Goal: Communication & Community: Answer question/provide support

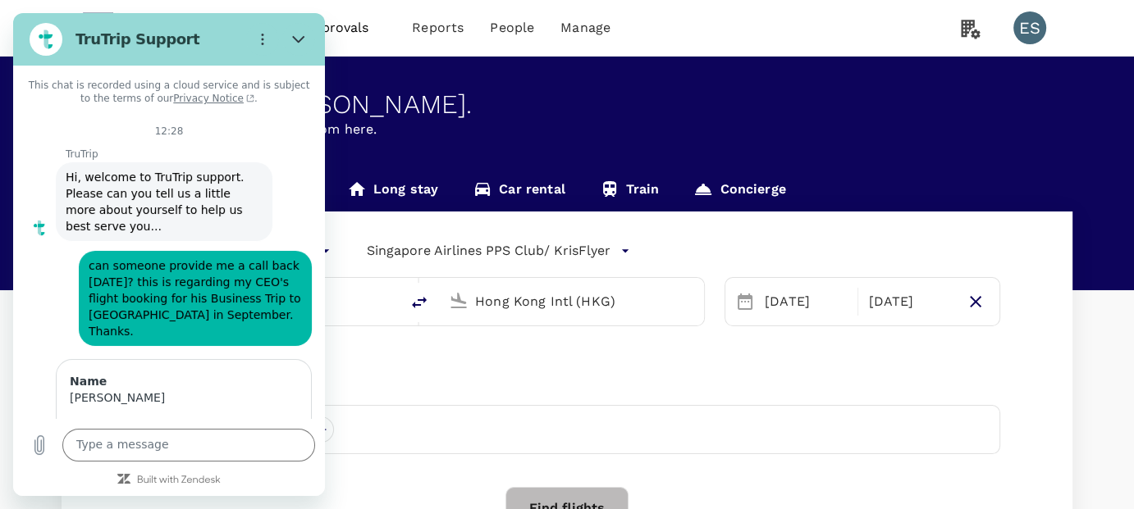
scroll to position [690, 0]
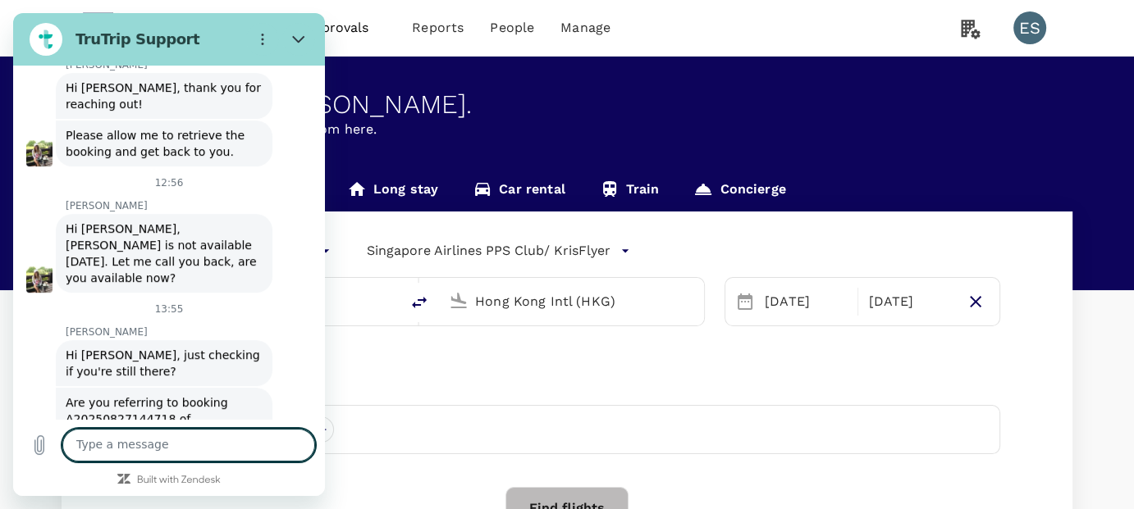
click at [171, 447] on textarea at bounding box center [188, 445] width 253 height 33
type textarea "hi sorry [PERSON_NAME]"
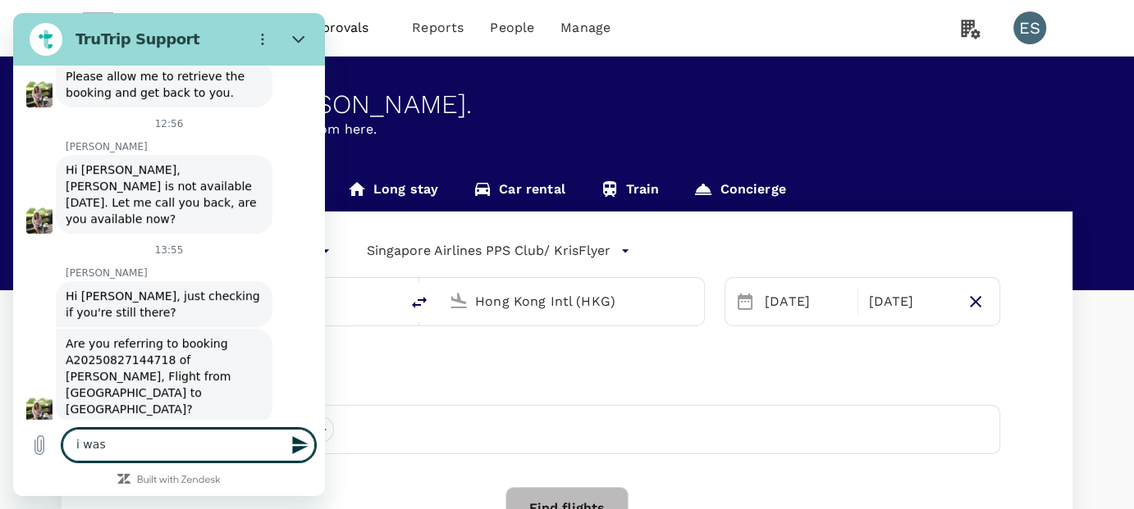
scroll to position [752, 0]
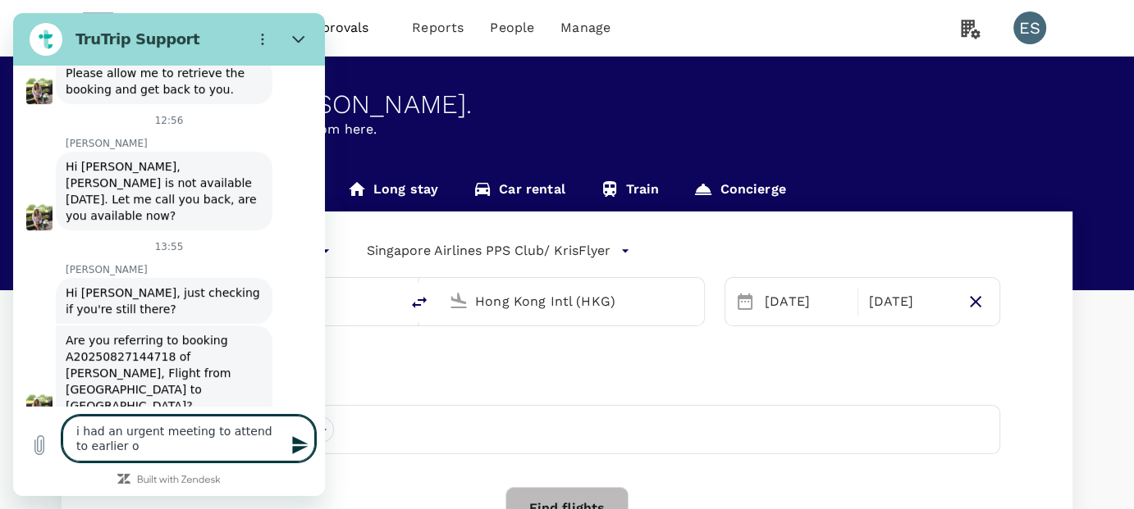
type textarea "i had an urgent meeting to attend to earlier on"
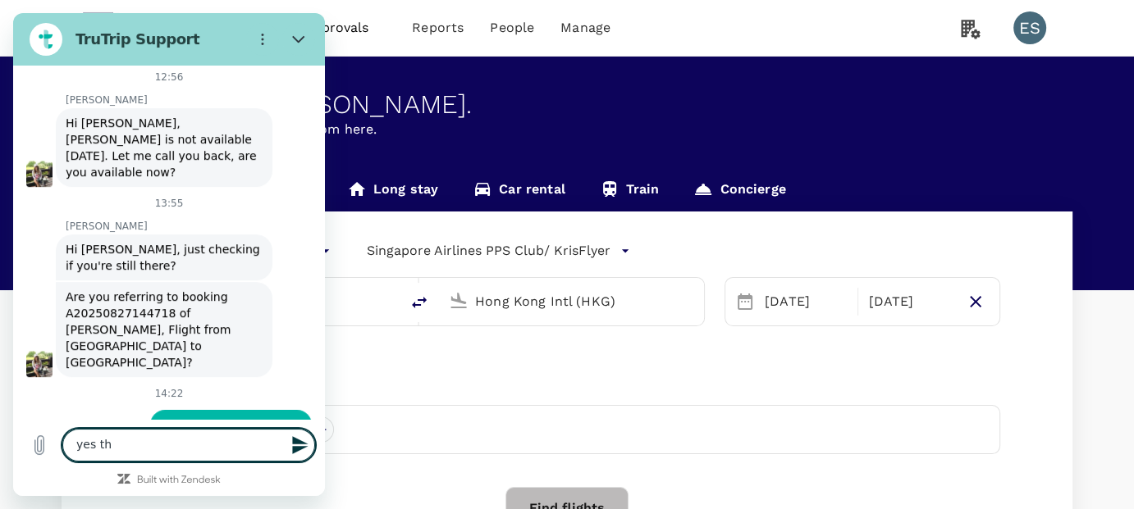
scroll to position [800, 0]
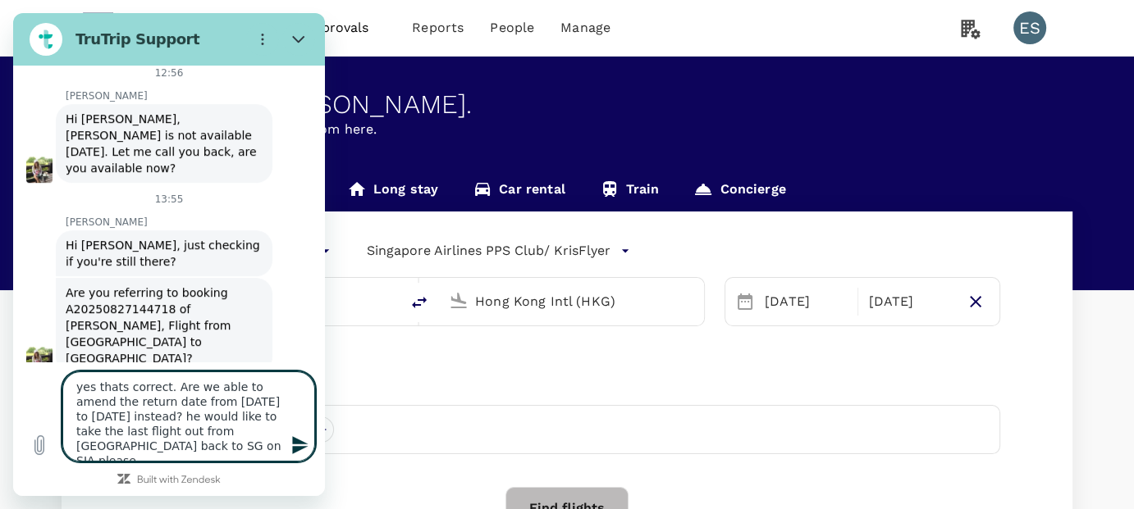
type textarea "yes thats correct. Are we able to amend the return date from [DATE] to [DATE] i…"
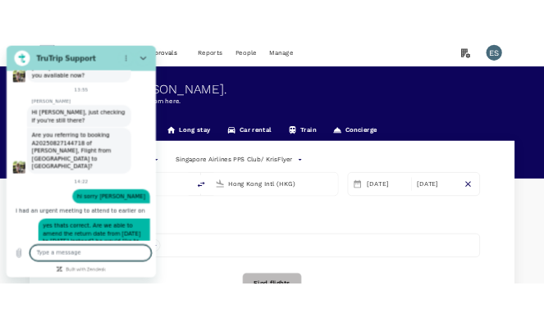
scroll to position [897, 0]
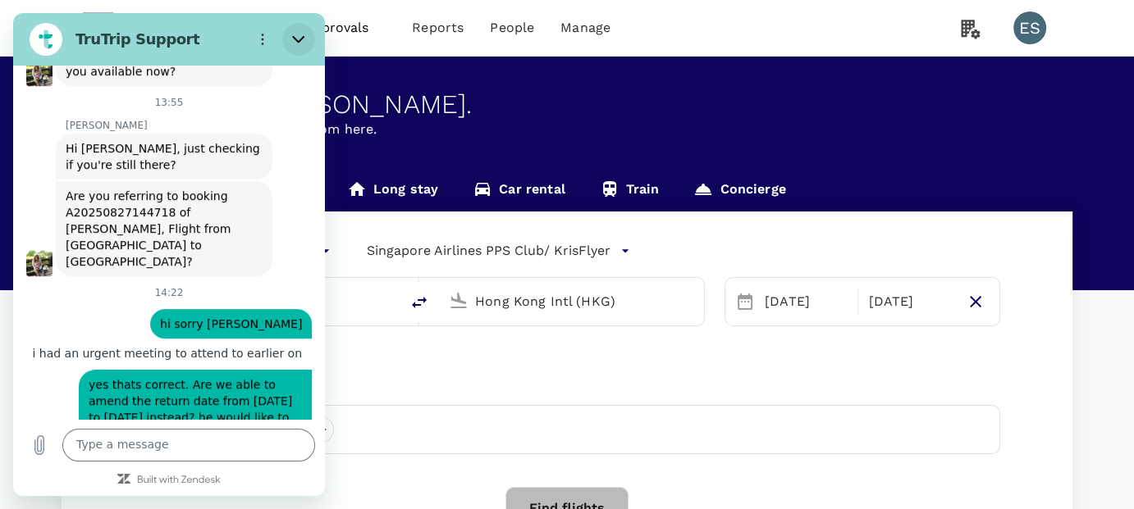
click at [304, 47] on button "Close" at bounding box center [298, 39] width 33 height 33
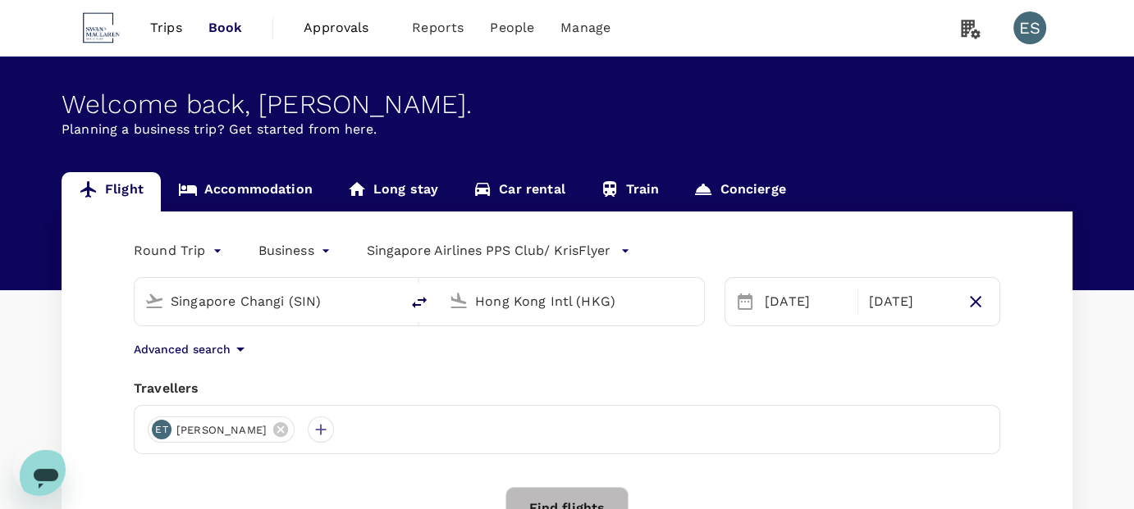
click at [58, 473] on div "Open messaging window" at bounding box center [45, 476] width 49 height 49
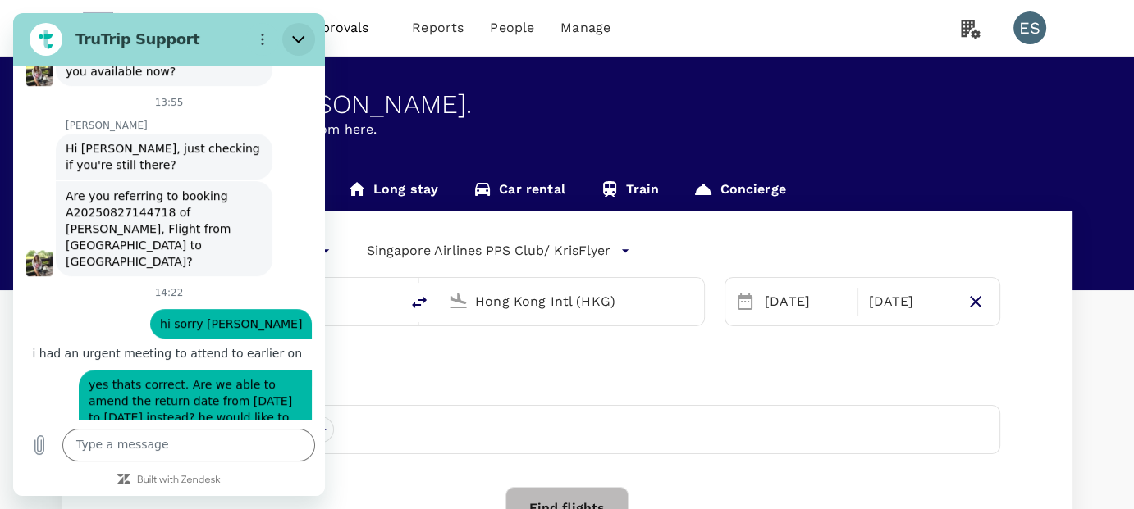
drag, startPoint x: 308, startPoint y: 38, endPoint x: 286, endPoint y: 27, distance: 23.8
click at [308, 38] on button "Close" at bounding box center [298, 39] width 33 height 33
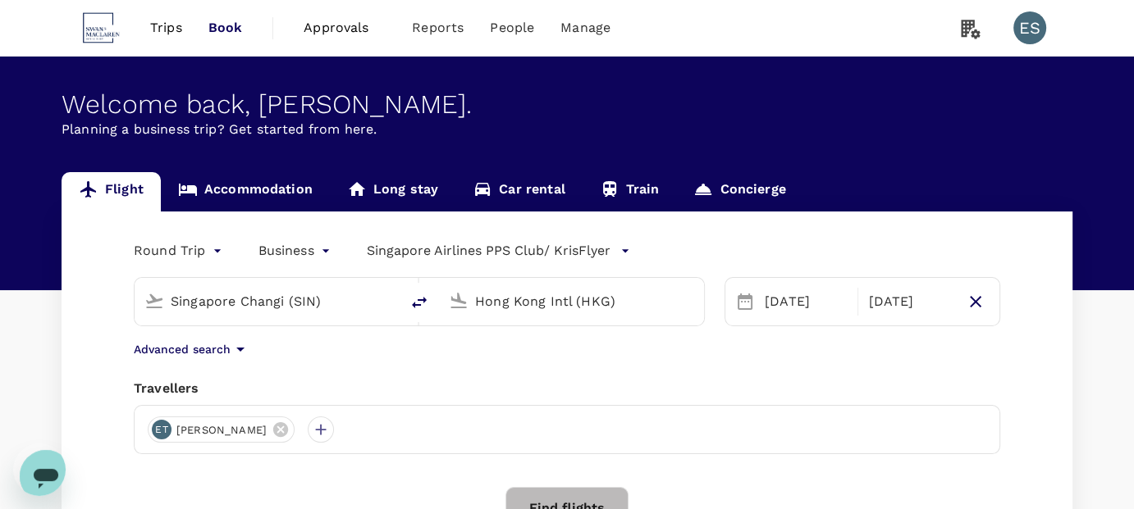
click at [44, 462] on icon "Open messaging window" at bounding box center [46, 477] width 30 height 30
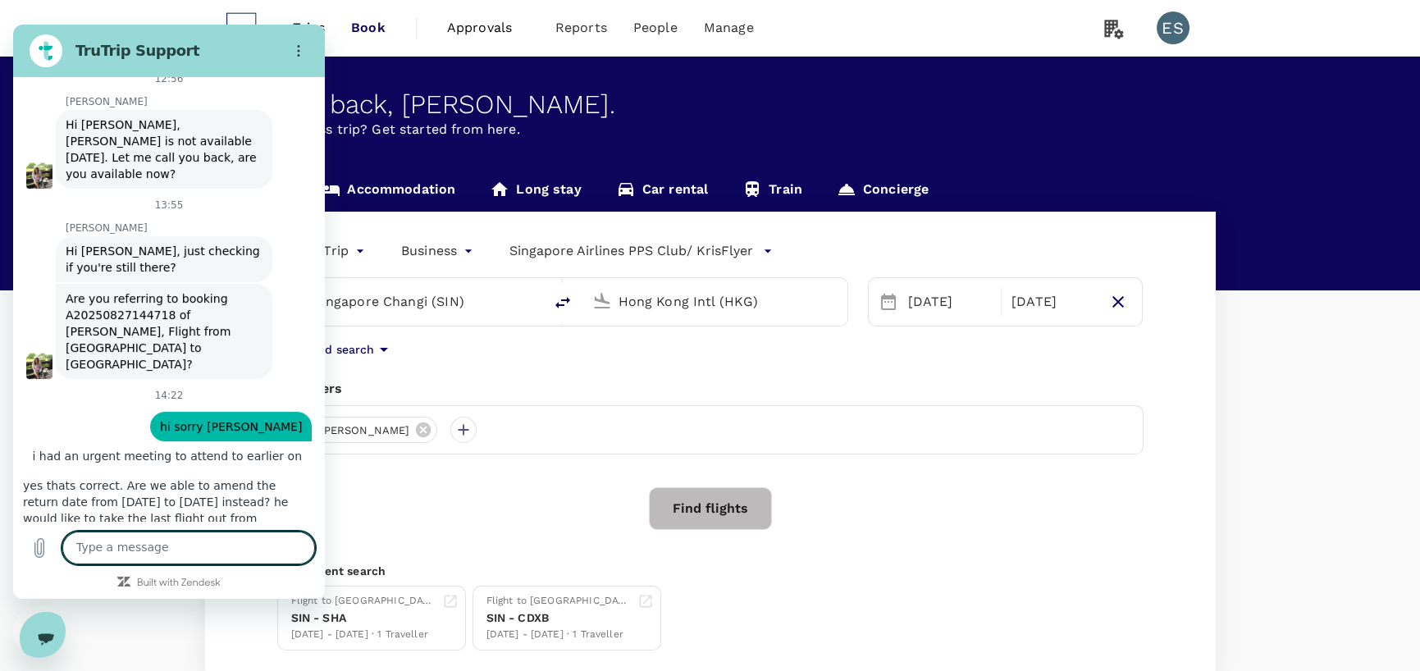
scroll to position [916, 0]
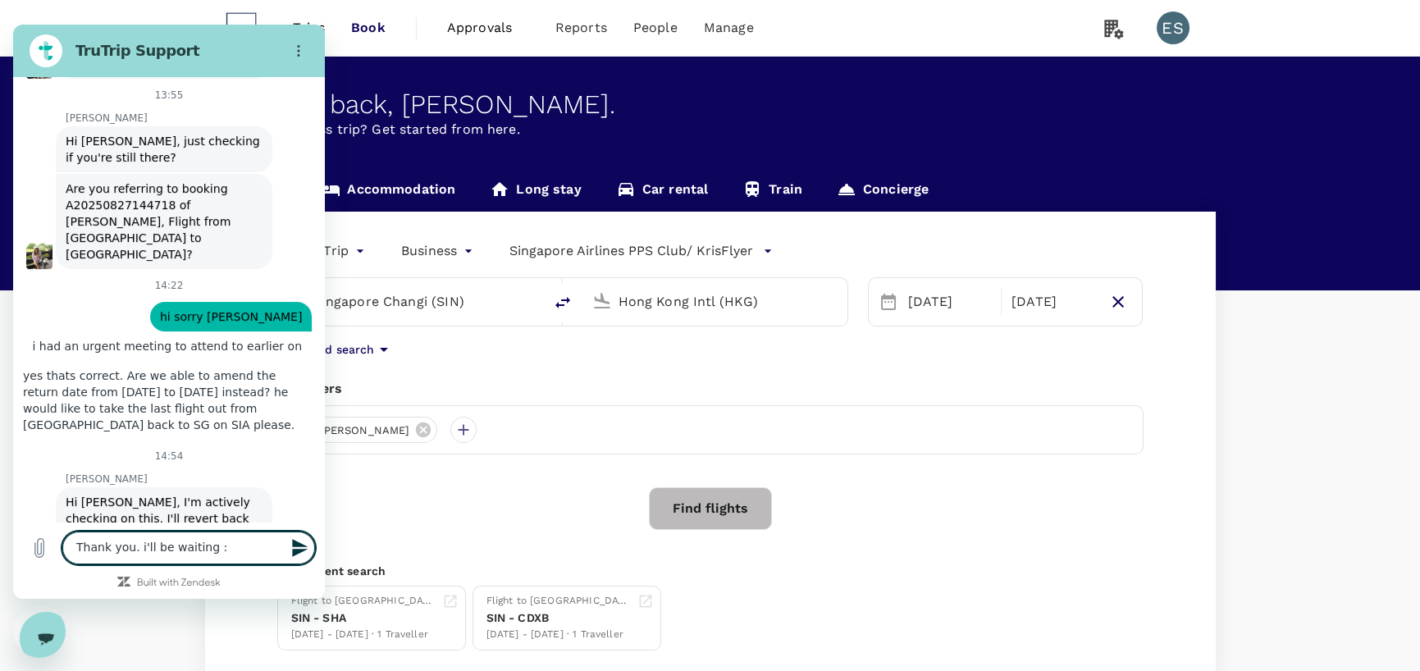
type textarea "Thank you. i'll be waiting :)"
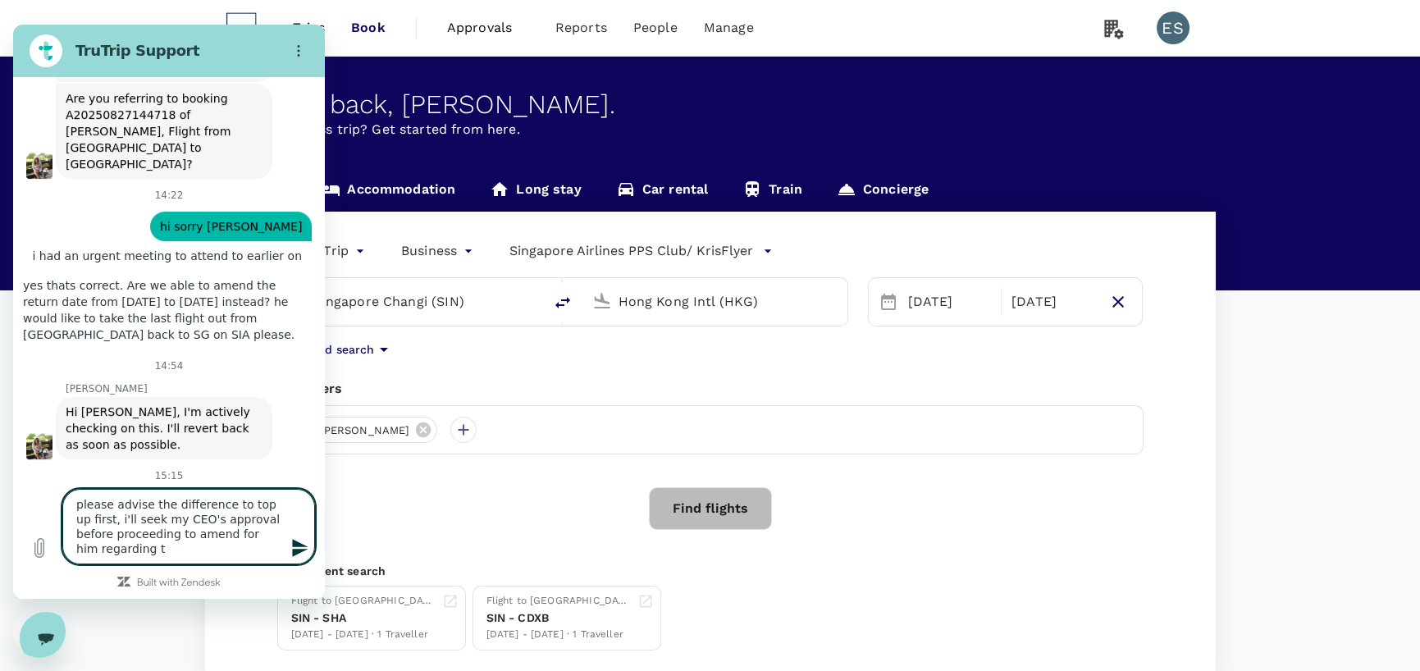
scroll to position [1021, 0]
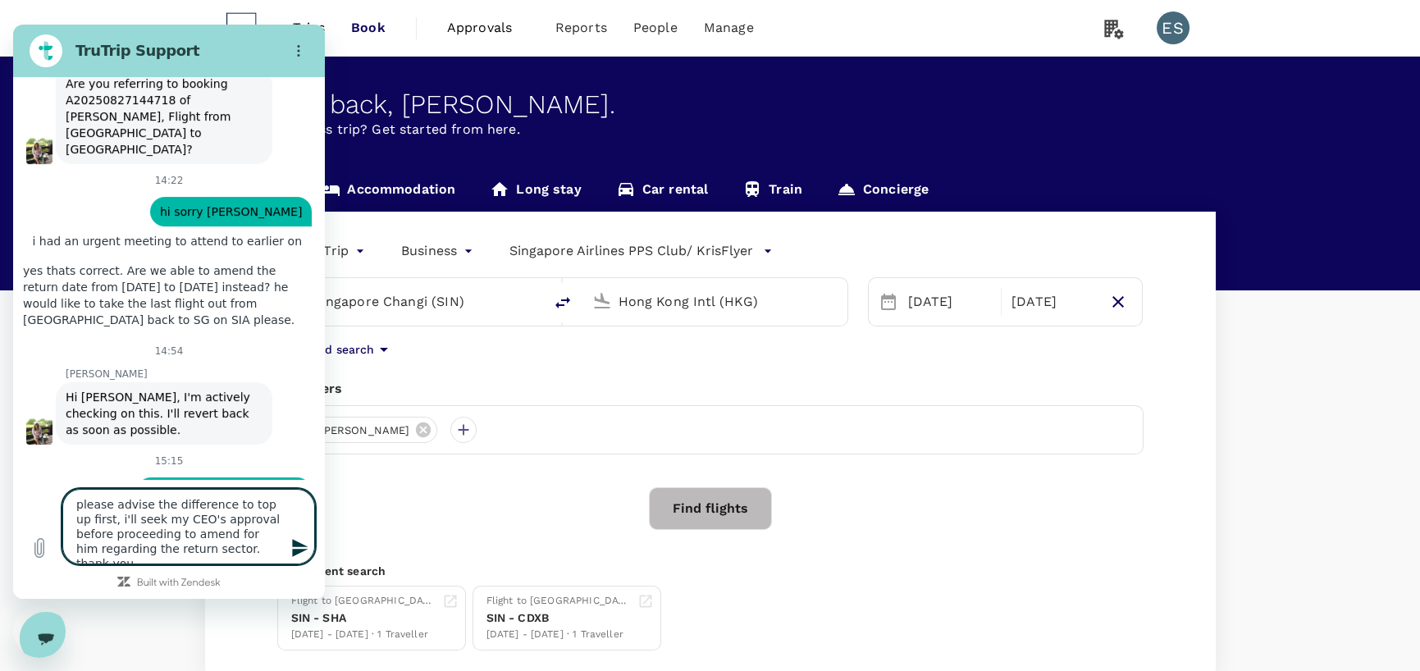
click at [96, 509] on textarea "please advise the difference to top up first, i'll seek my CEO's approval befor…" at bounding box center [188, 526] width 253 height 75
click at [152, 509] on textarea "please advise the difference to top up first, i'll seek my CEO's approval befor…" at bounding box center [188, 526] width 253 height 75
click at [276, 509] on textarea "please advise the difference to top up first, i'll seek my CEO's approval befor…" at bounding box center [188, 526] width 253 height 75
type textarea "please advise the difference to top up first, i'll seek my CEO's approval befor…"
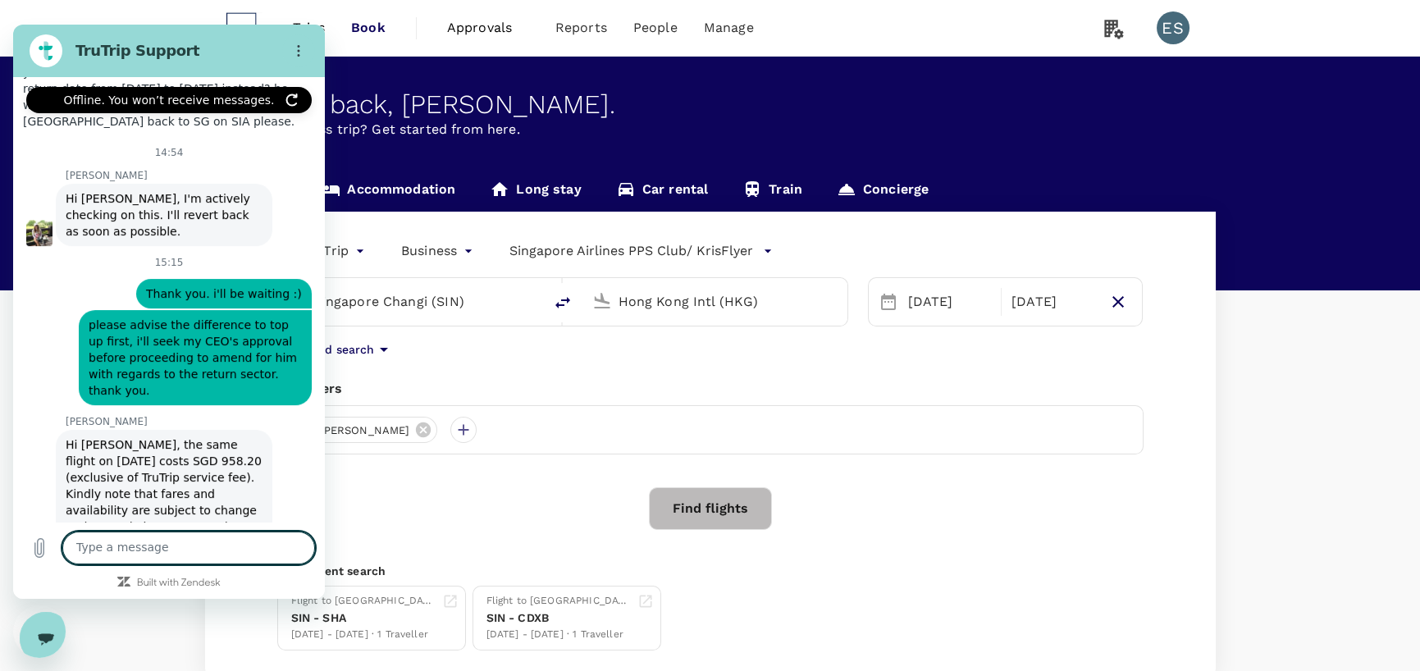
scroll to position [1290, 0]
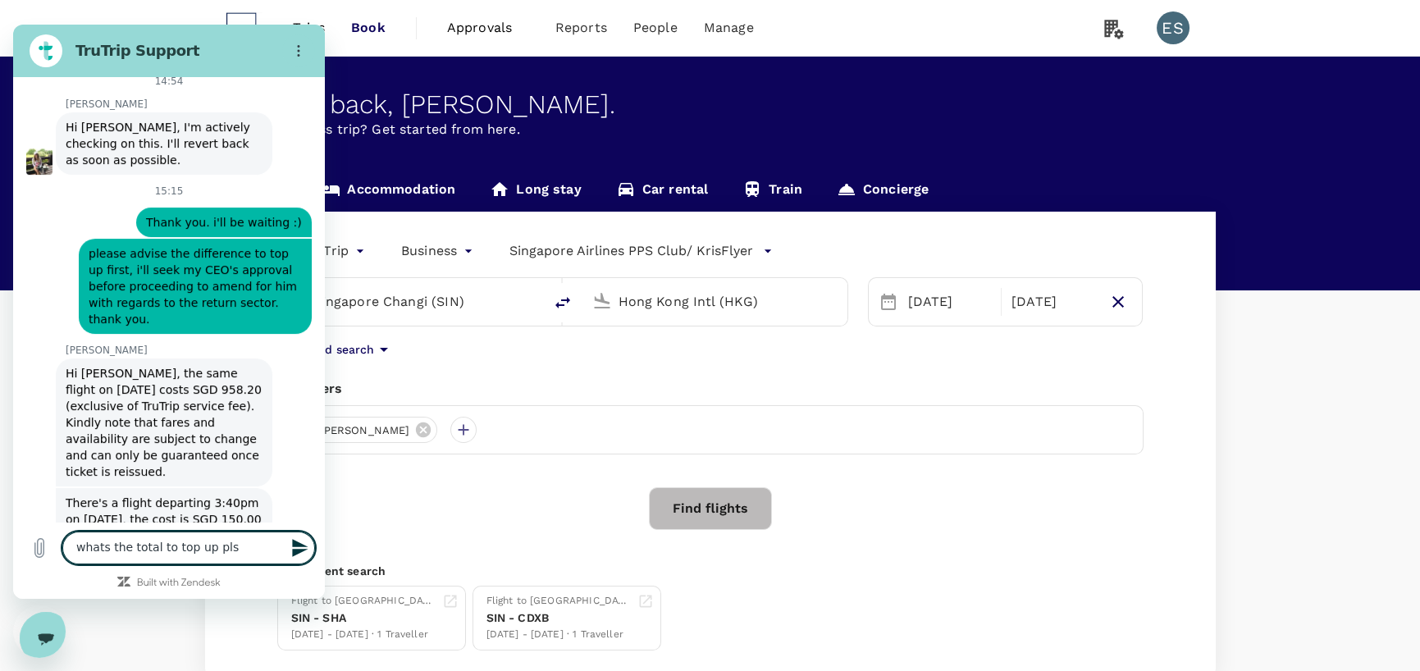
type textarea "whats the total to top up pls?"
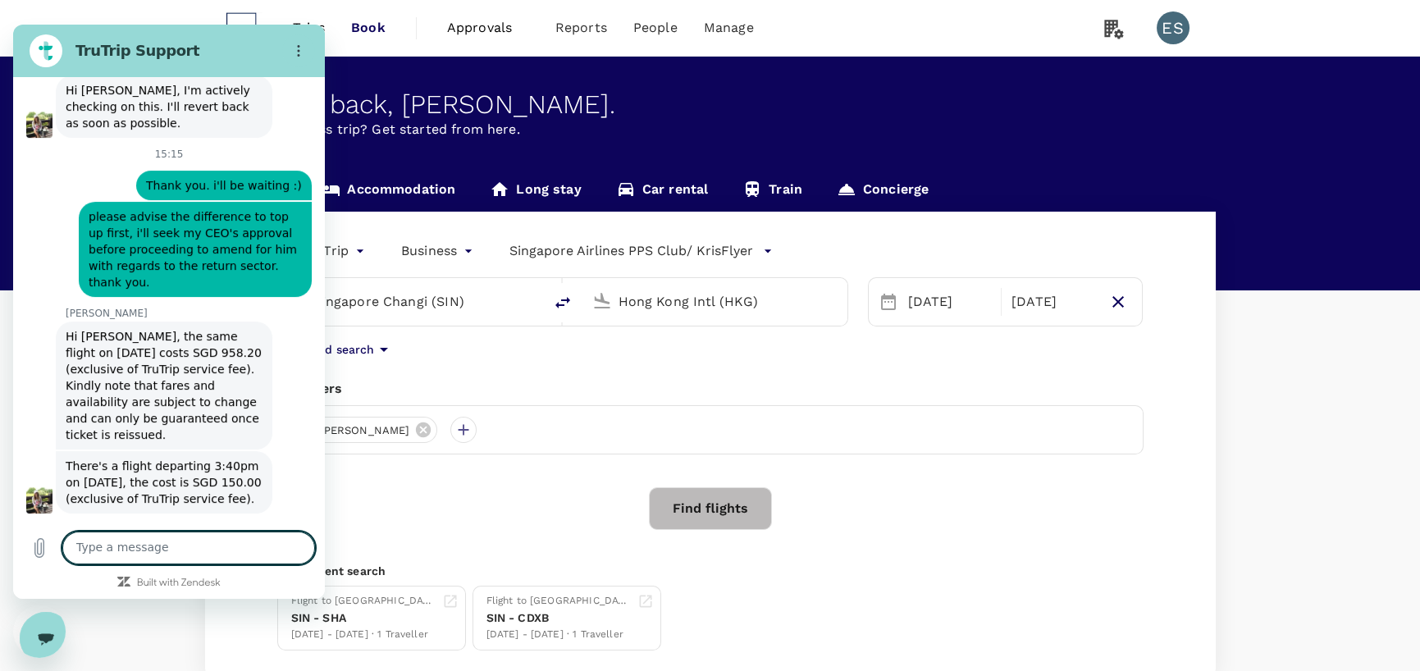
scroll to position [1330, 0]
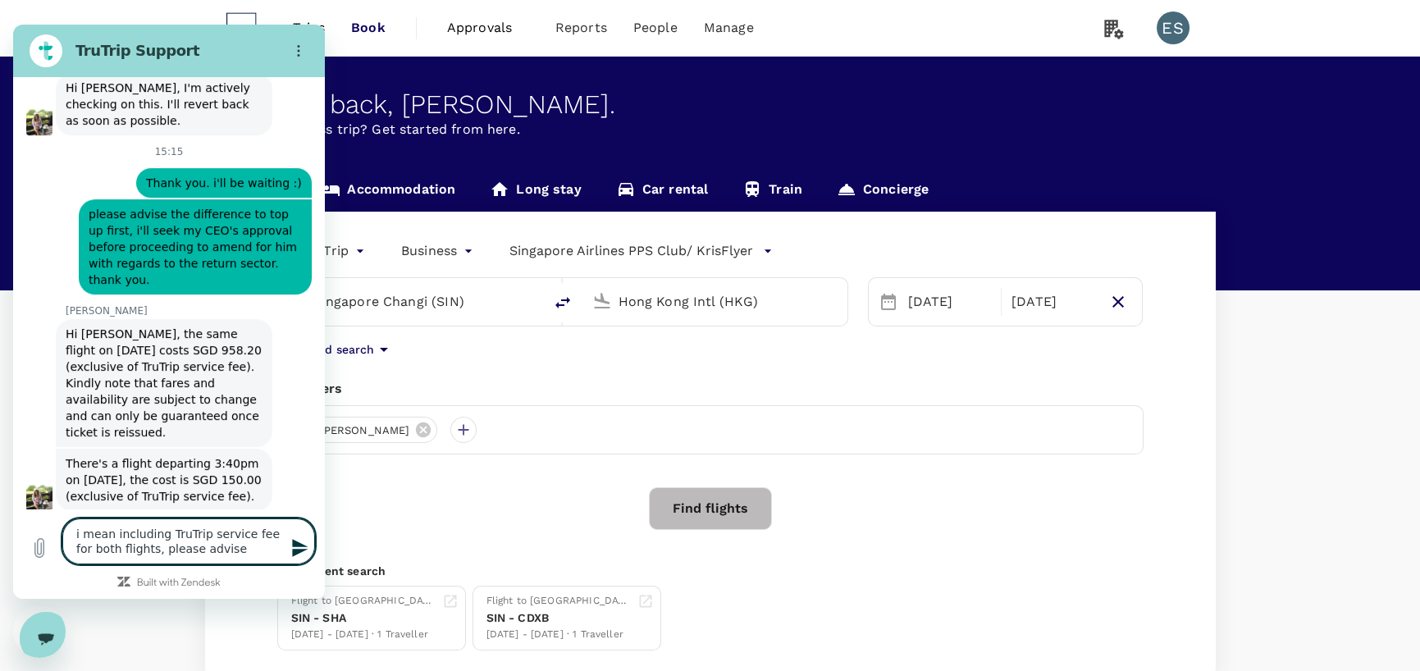
type textarea "i mean including TruTrip service fee for both flights, please advise."
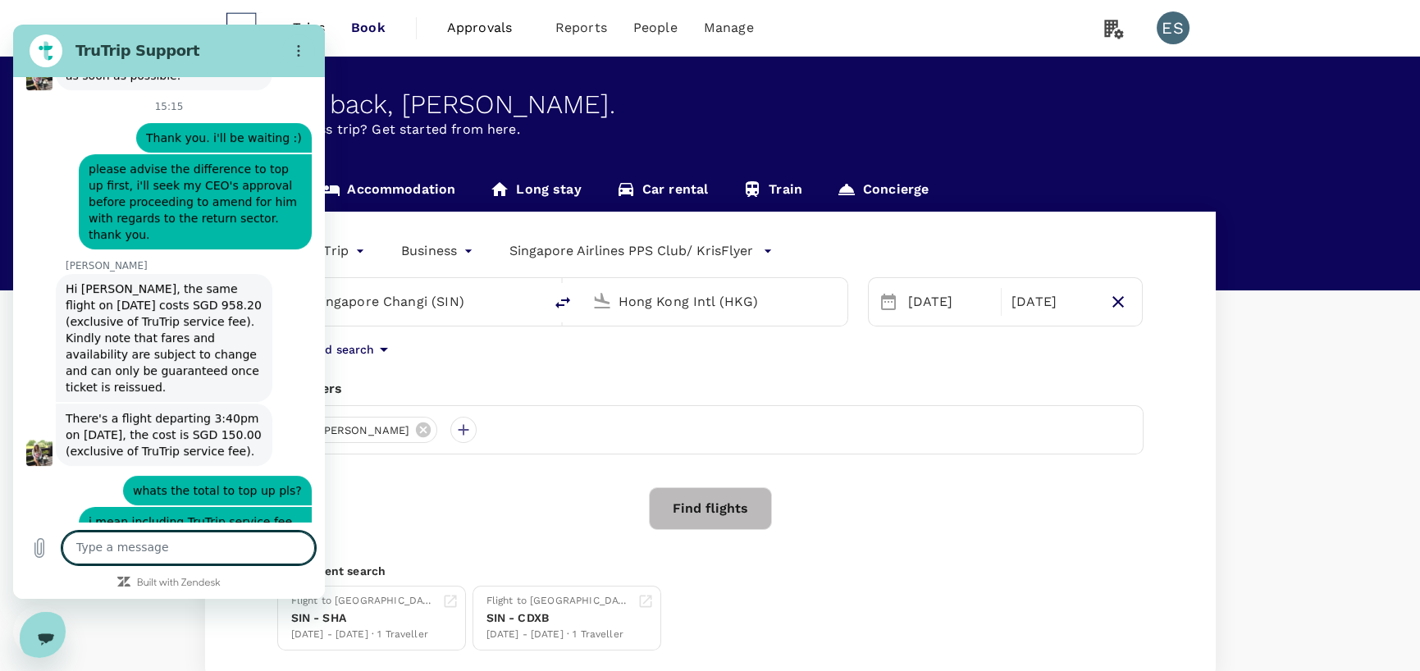
scroll to position [1378, 0]
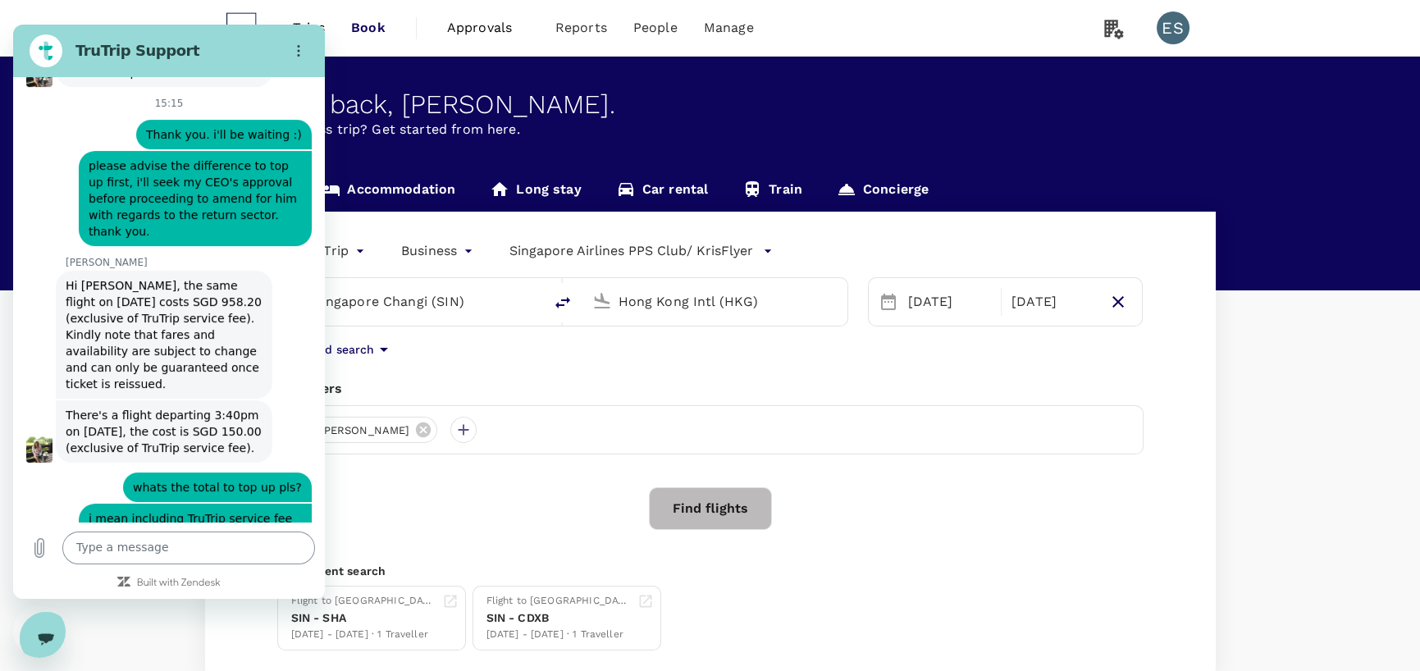
click at [141, 509] on textarea at bounding box center [188, 548] width 253 height 33
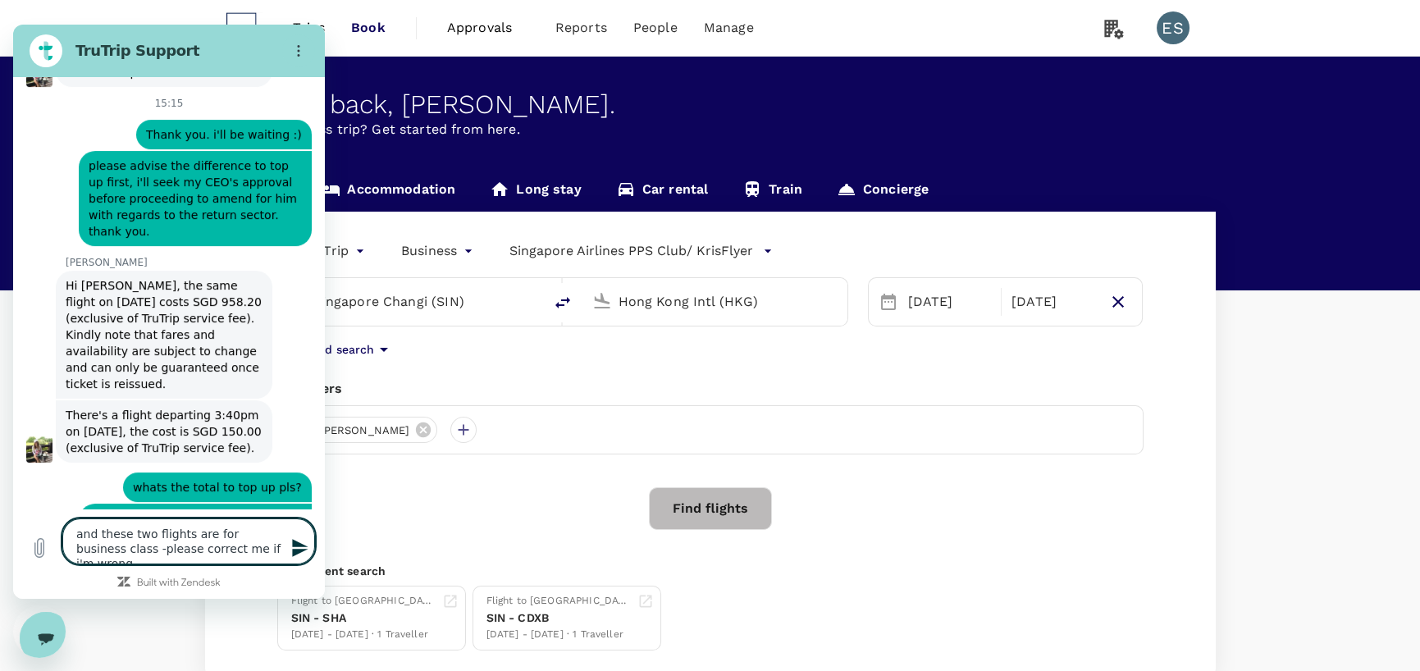
type textarea "and these two flights are for business class - please correct me if i'm wrong."
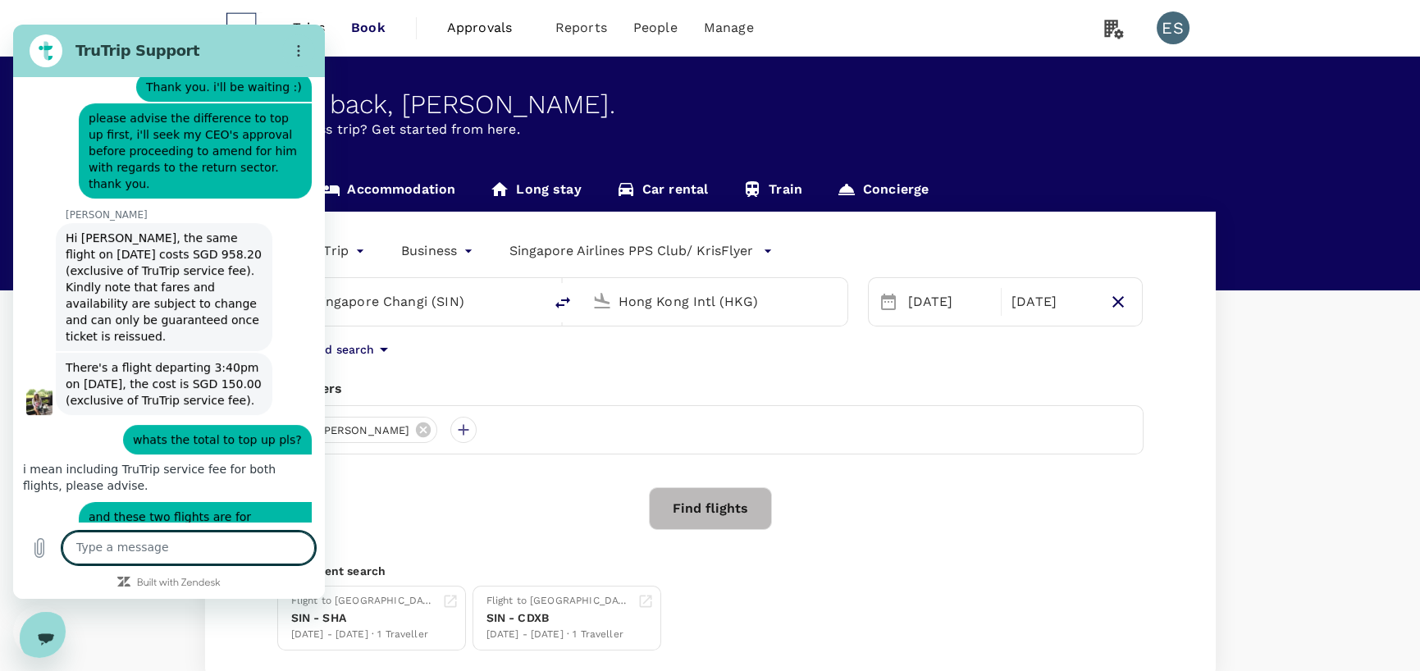
scroll to position [1624, 0]
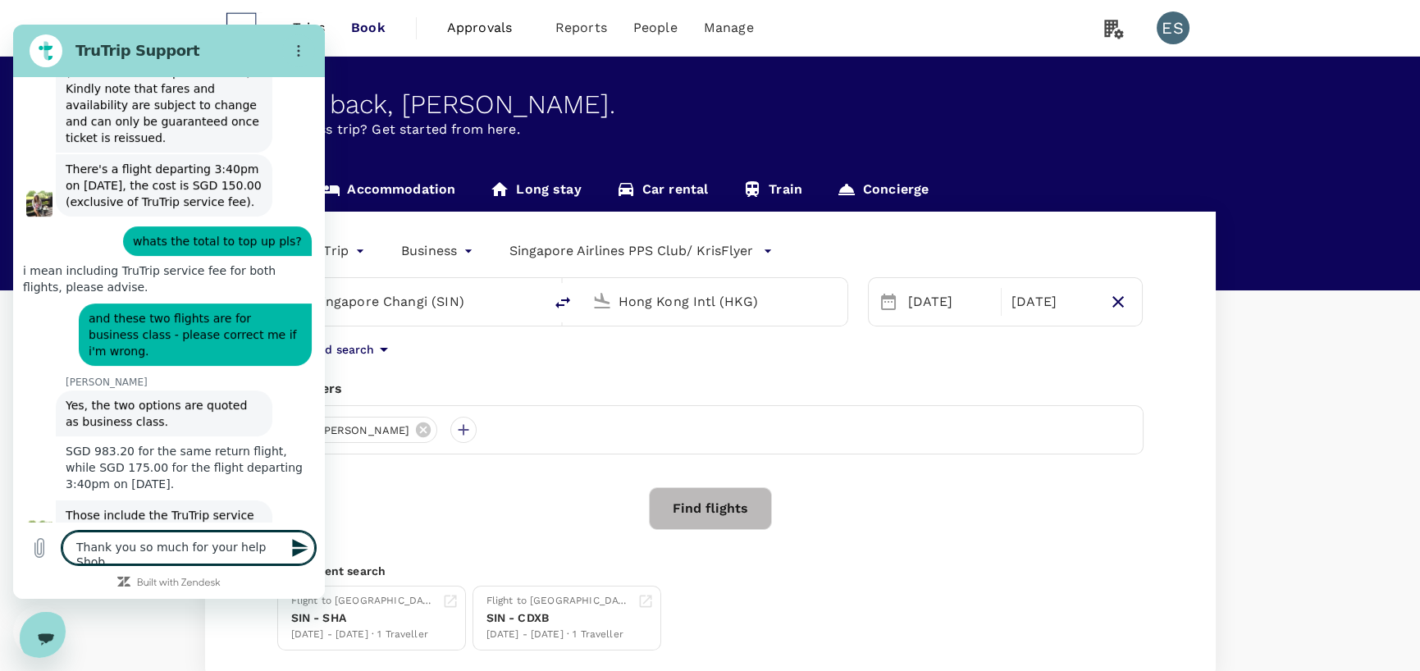
type textarea "Thank you so much for your help [PERSON_NAME]"
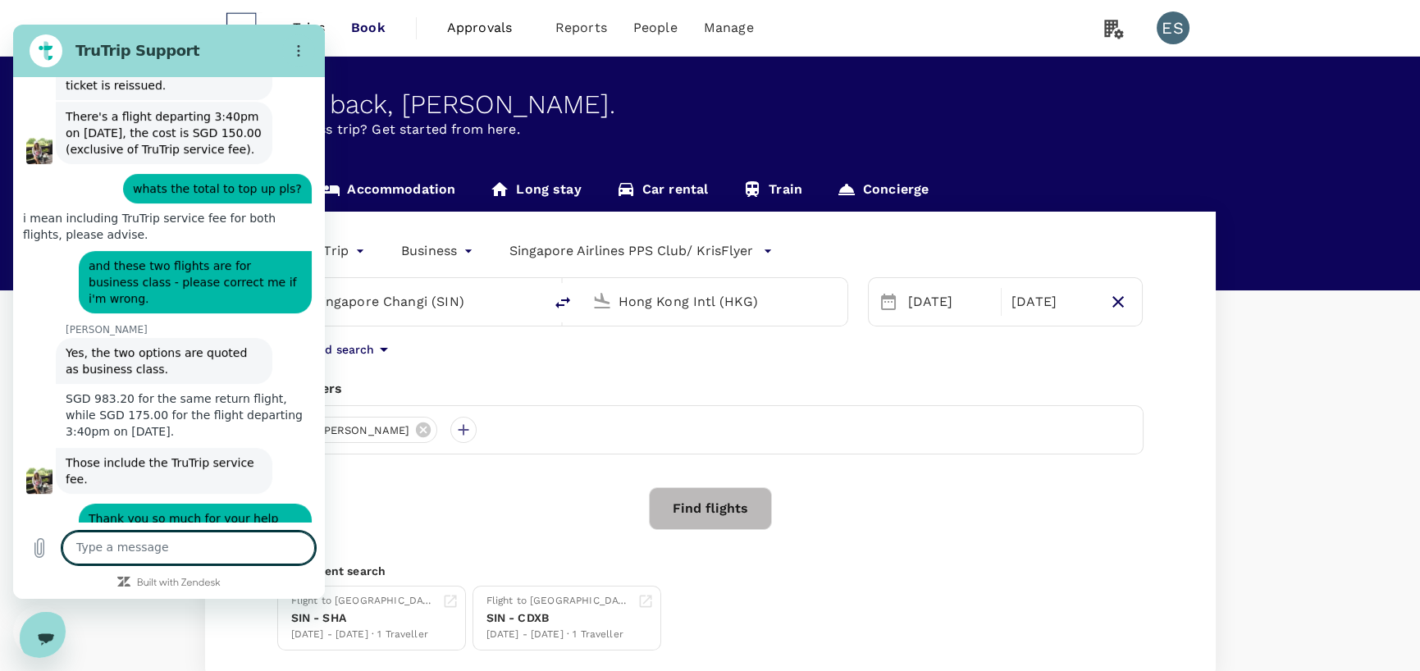
scroll to position [1679, 0]
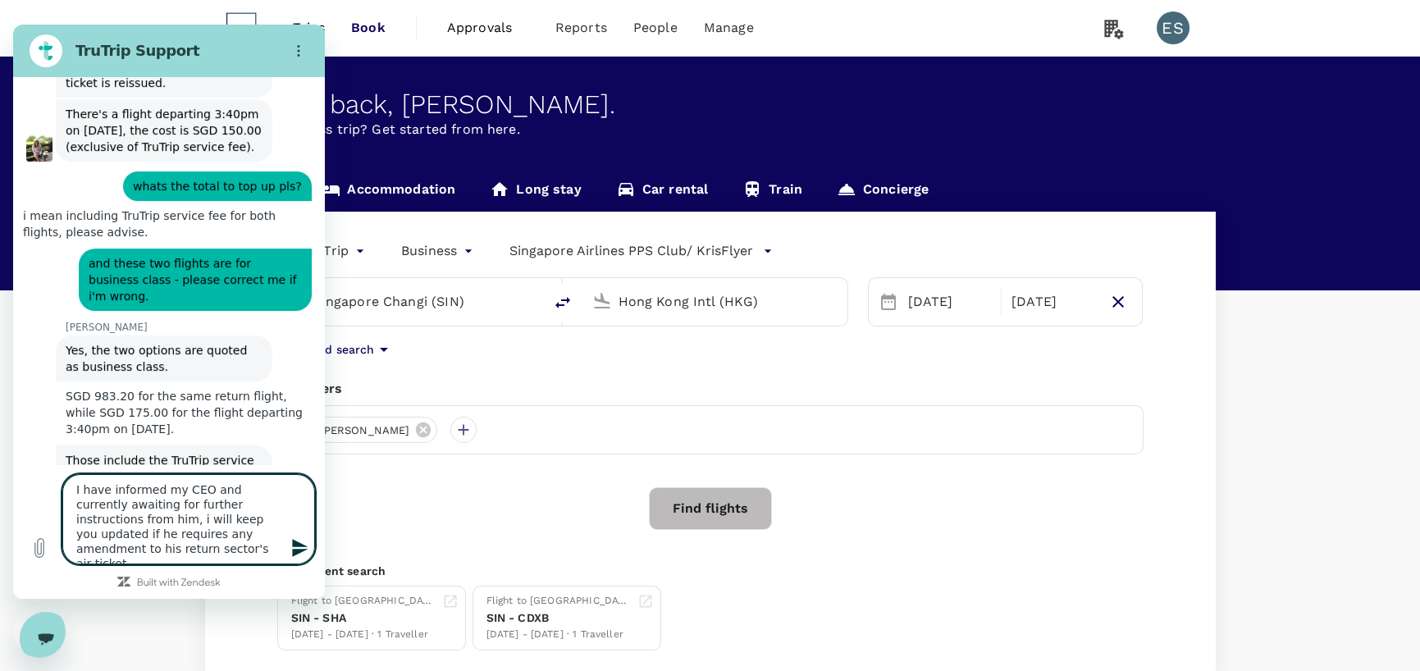
type textarea "I have informed my CEO and currently awaiting for further instructions from him…"
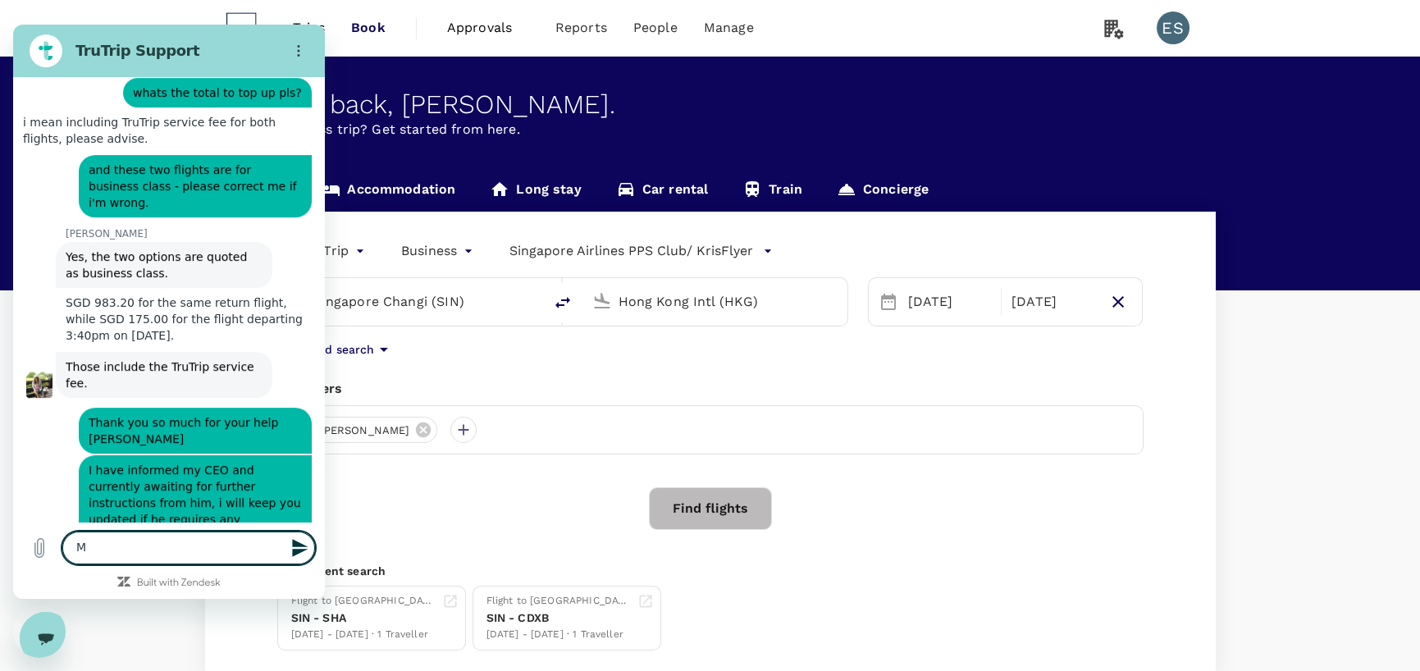
scroll to position [1776, 0]
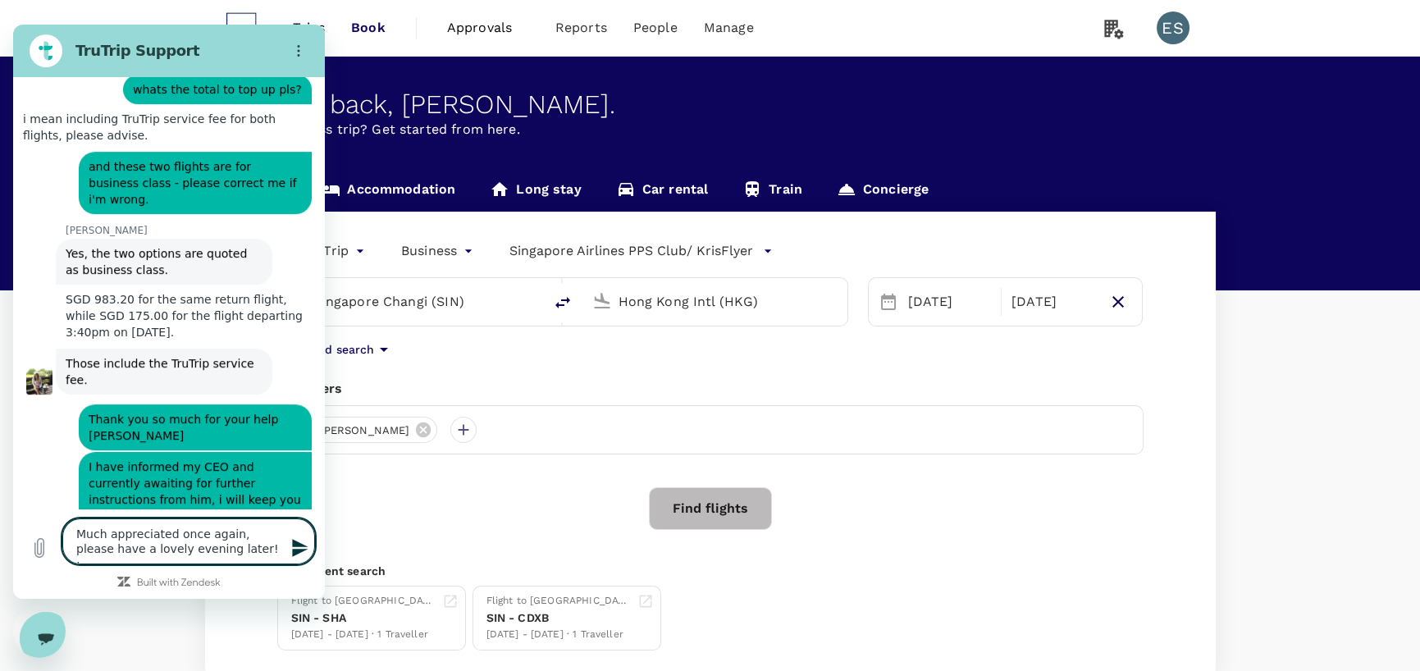
type textarea "Much appreciated once again, please have a lovely evening later! :)"
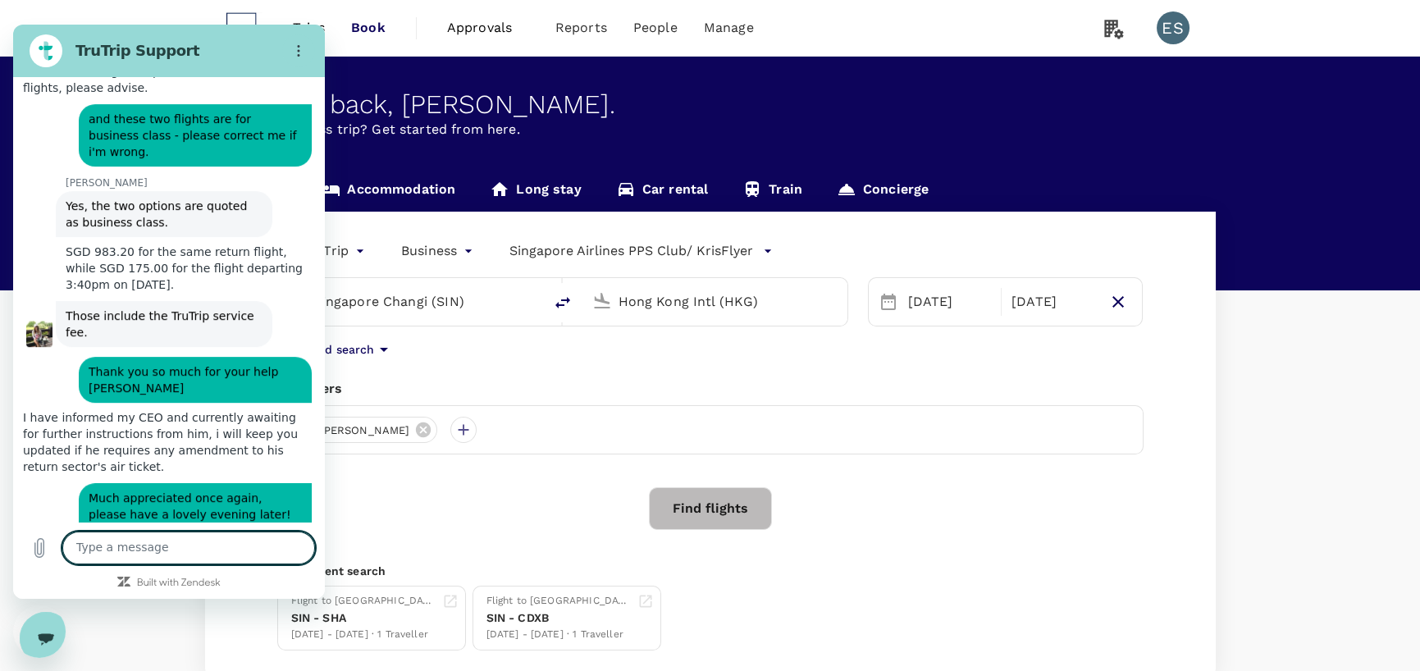
scroll to position [1944, 0]
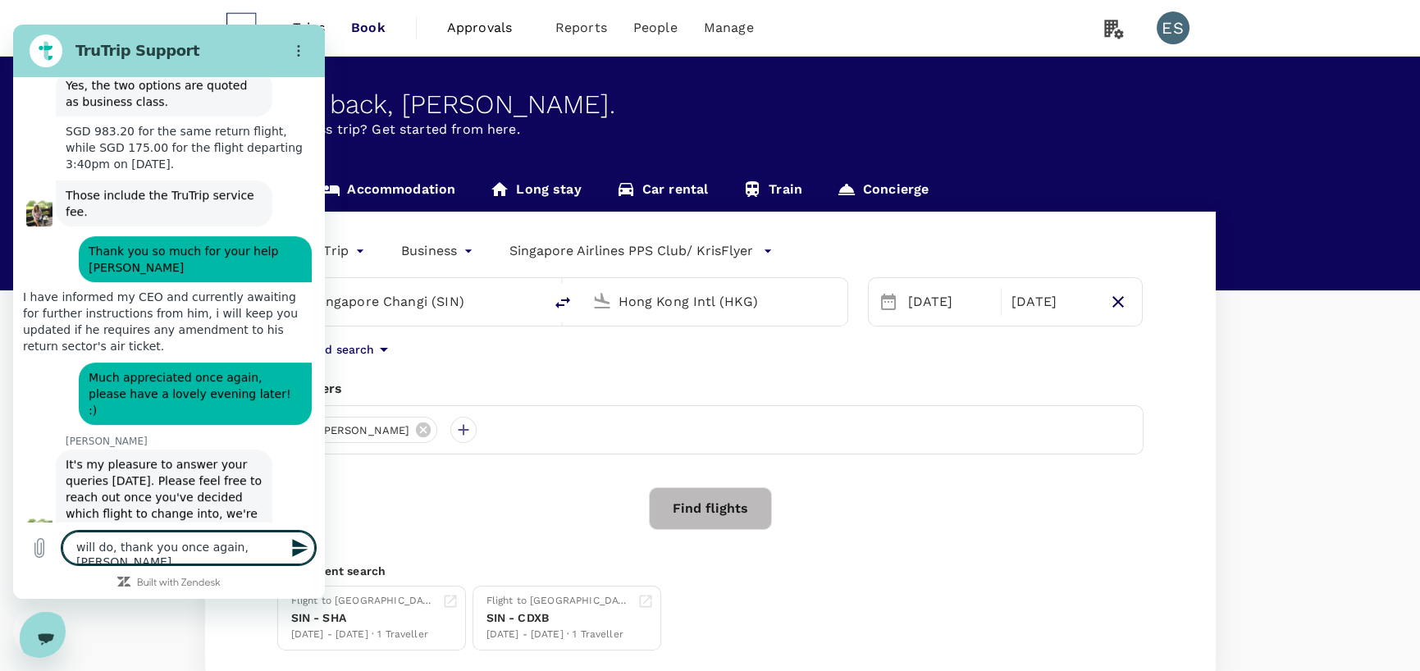
type textarea "will do, thank you once again, [PERSON_NAME]!"
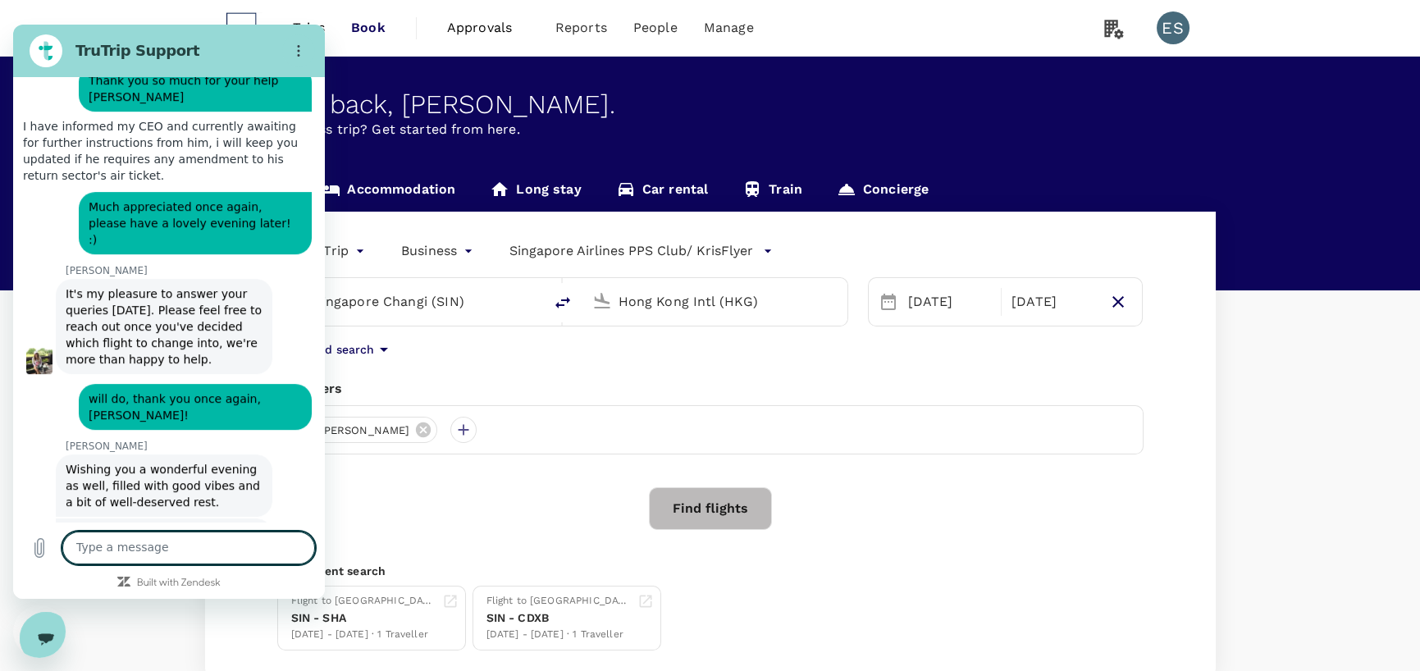
scroll to position [2117, 0]
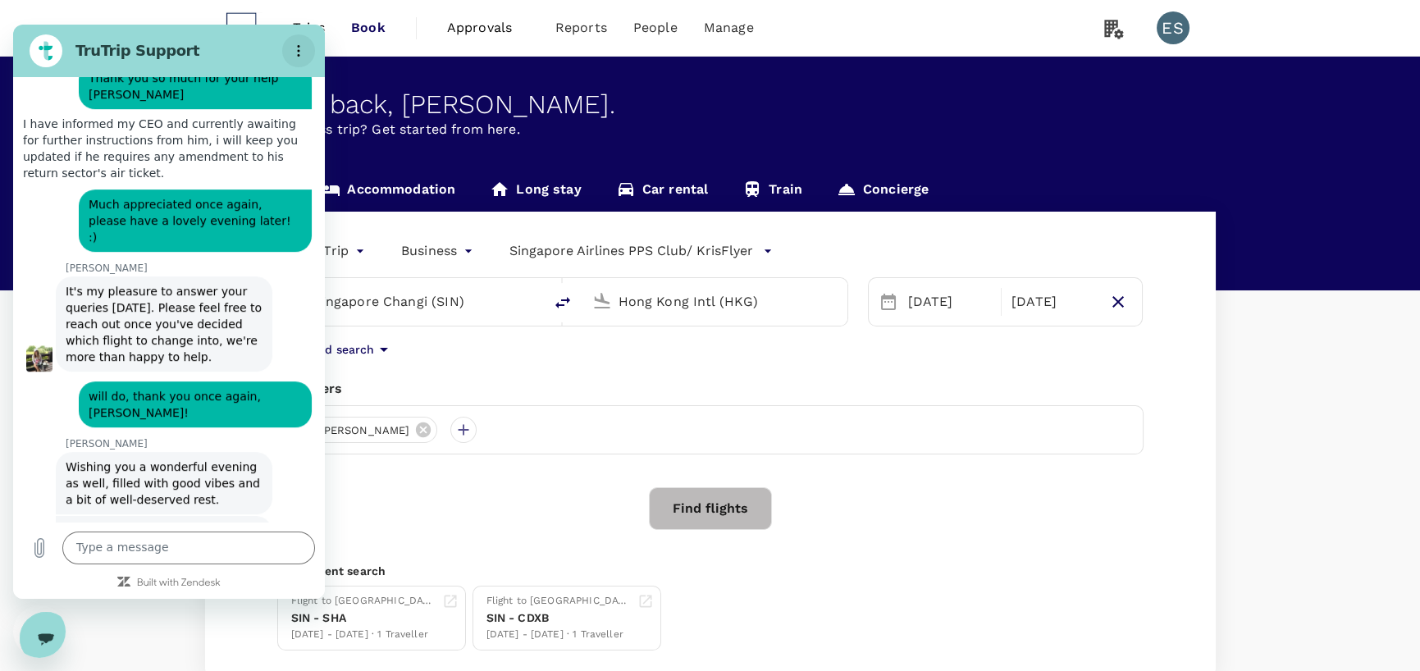
click at [307, 59] on button "Options menu" at bounding box center [298, 50] width 33 height 33
click at [1016, 404] on div "Travellers ET [PERSON_NAME]" at bounding box center [710, 416] width 866 height 75
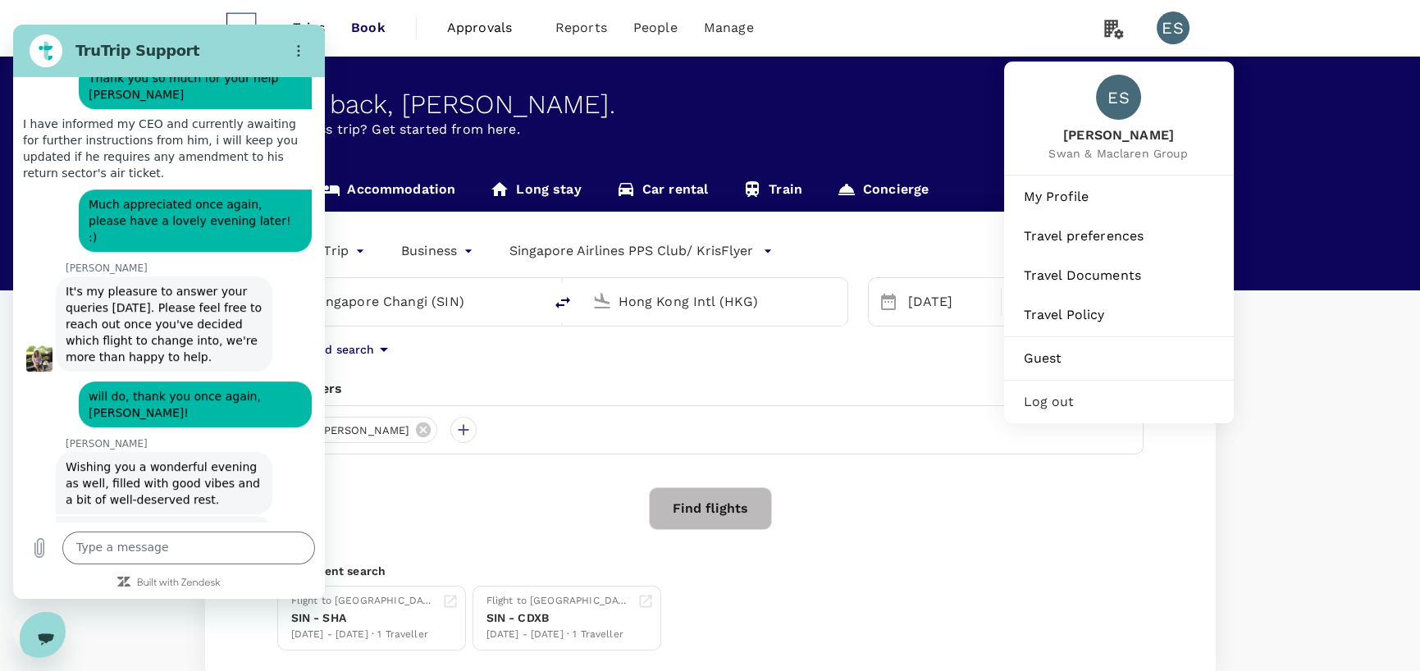
click at [1133, 34] on div "ES" at bounding box center [1173, 27] width 33 height 33
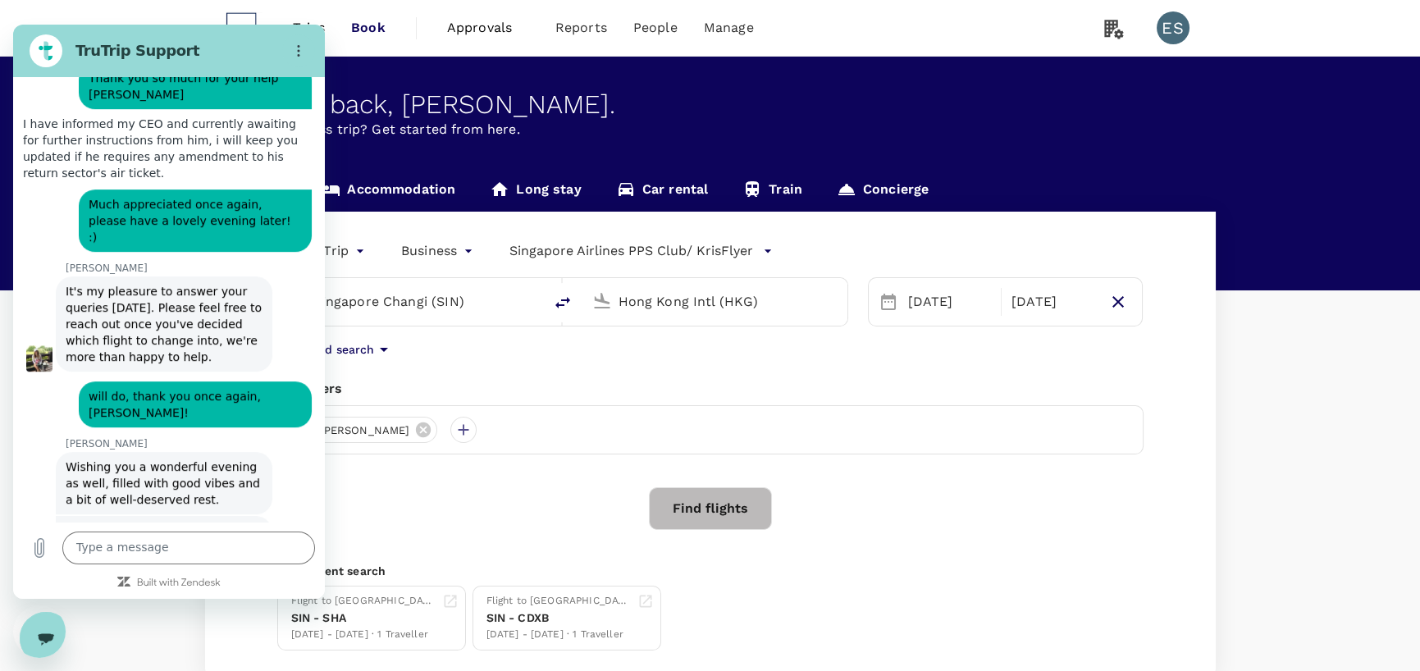
click at [1133, 32] on div "ES" at bounding box center [1173, 27] width 33 height 33
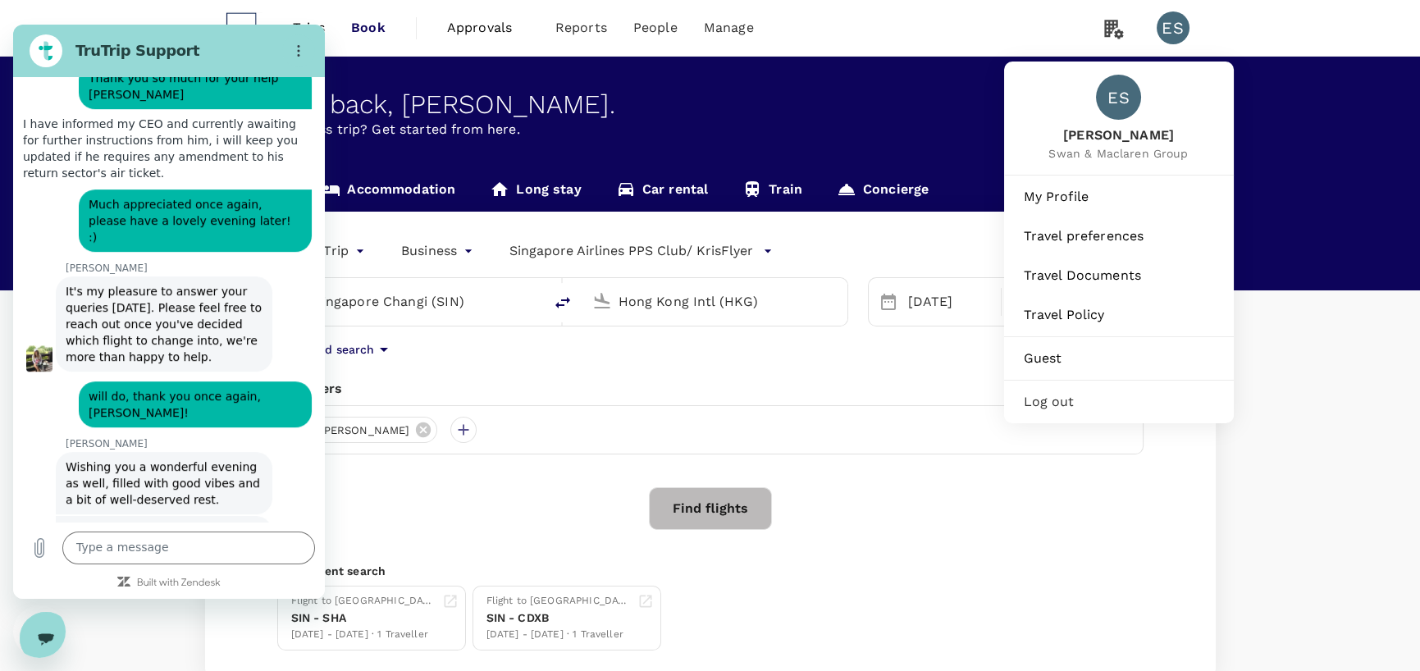
click at [1066, 385] on div "Log out" at bounding box center [1119, 402] width 217 height 36
